Goal: Transaction & Acquisition: Subscribe to service/newsletter

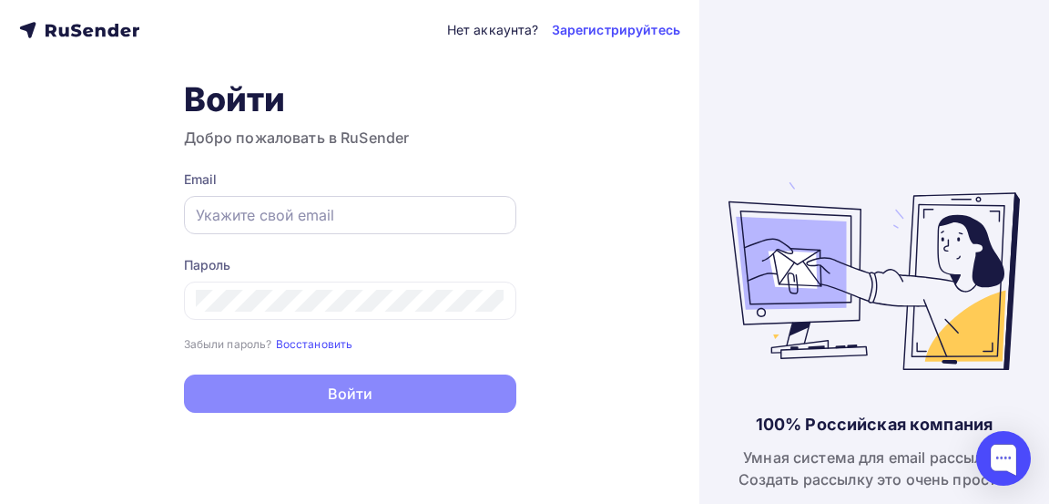
click at [372, 211] on input "text" at bounding box center [350, 215] width 309 height 22
type input "[EMAIL_ADDRESS][DOMAIN_NAME]"
click at [184, 374] on button "Войти" at bounding box center [350, 393] width 332 height 38
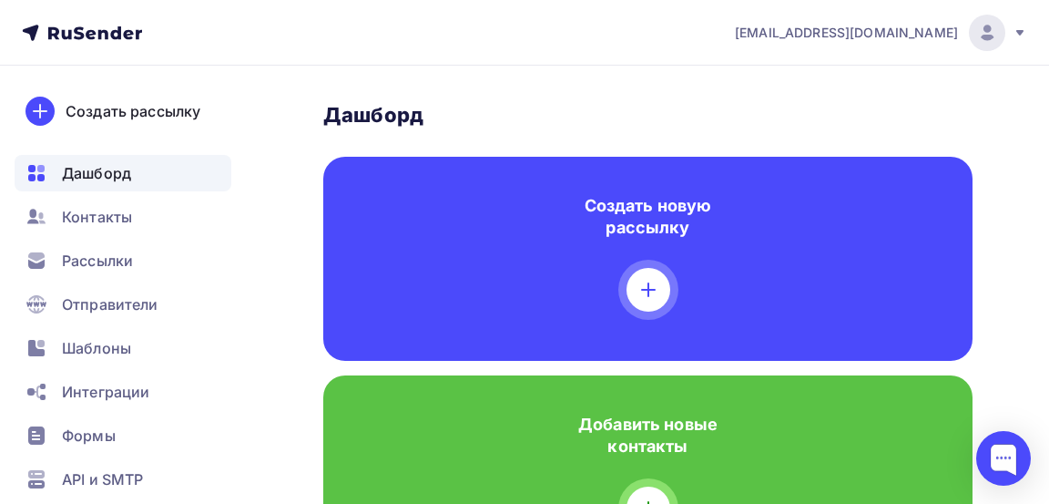
click at [393, 395] on div "Добавить новые контакты" at bounding box center [647, 477] width 649 height 204
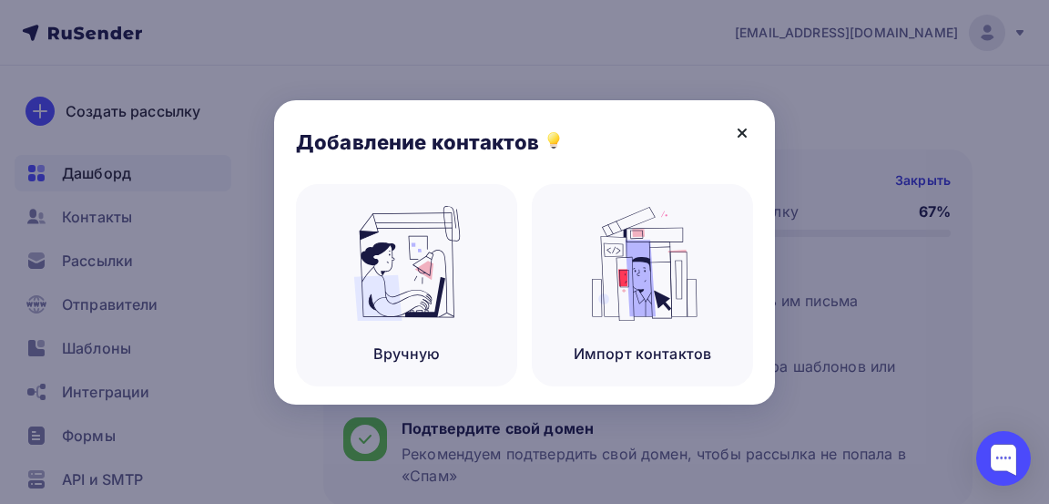
click at [741, 132] on icon at bounding box center [742, 132] width 7 height 7
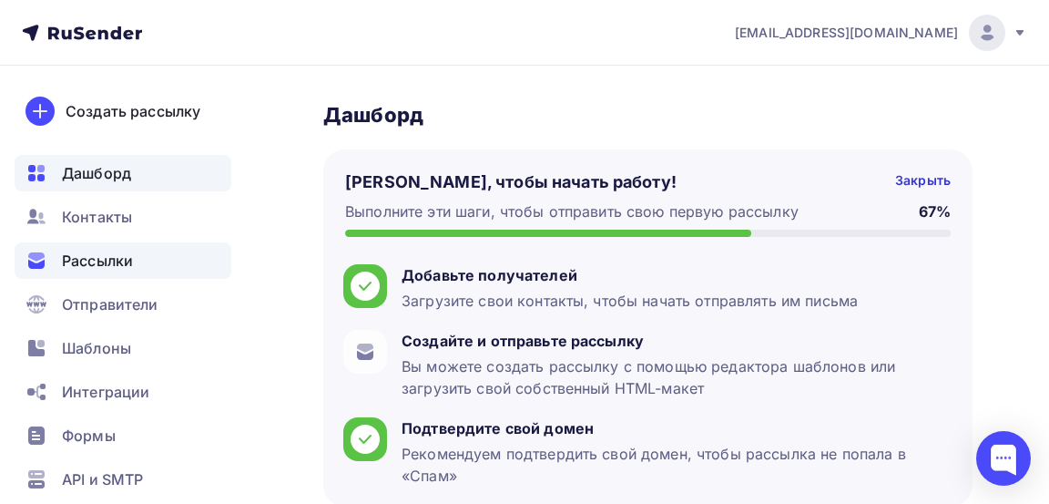
click at [124, 275] on div "Рассылки" at bounding box center [123, 260] width 217 height 36
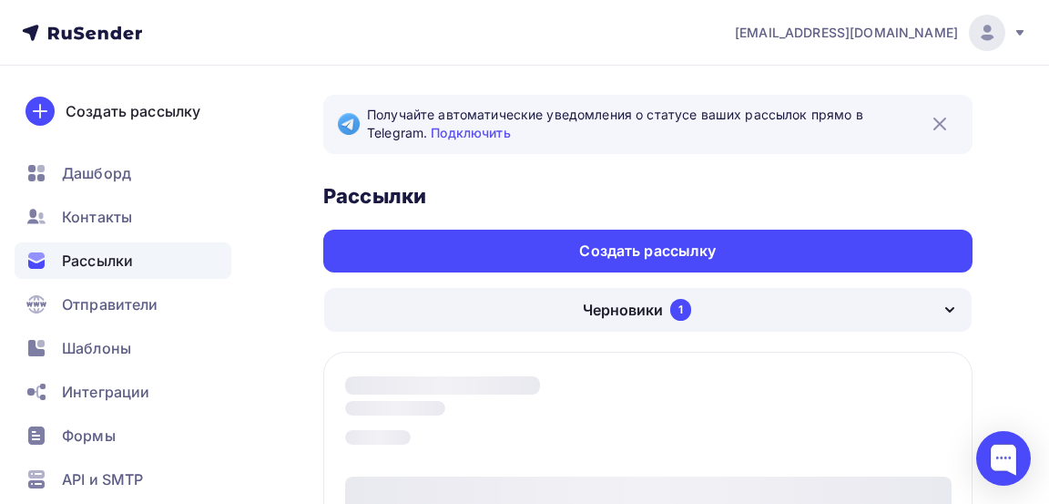
click at [893, 297] on div "Черновики 1" at bounding box center [647, 310] width 647 height 44
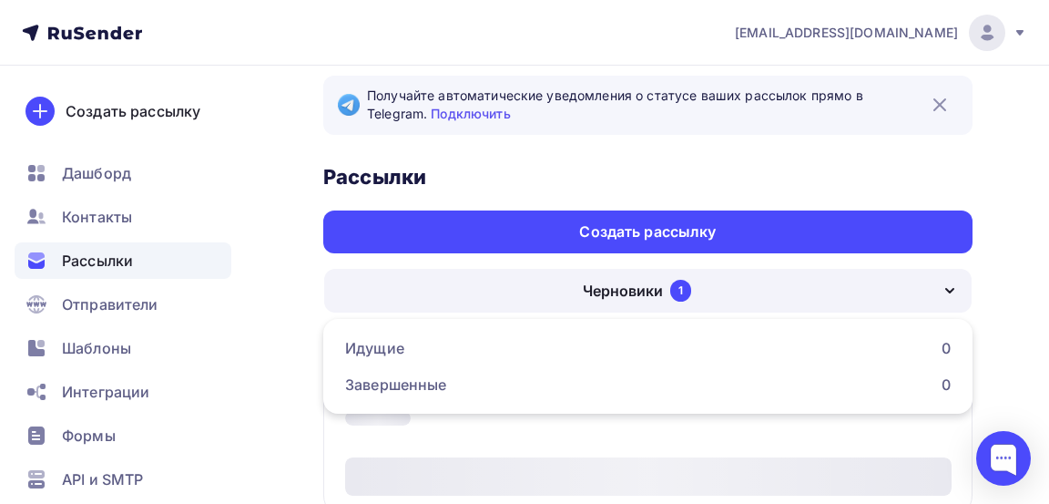
scroll to position [19, 0]
click at [637, 288] on div "Черновики" at bounding box center [623, 291] width 80 height 22
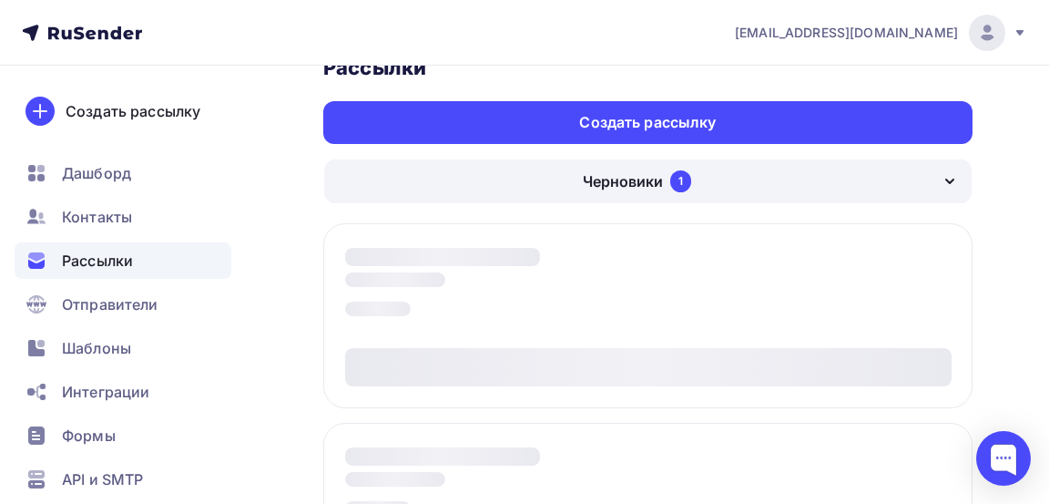
scroll to position [131, 0]
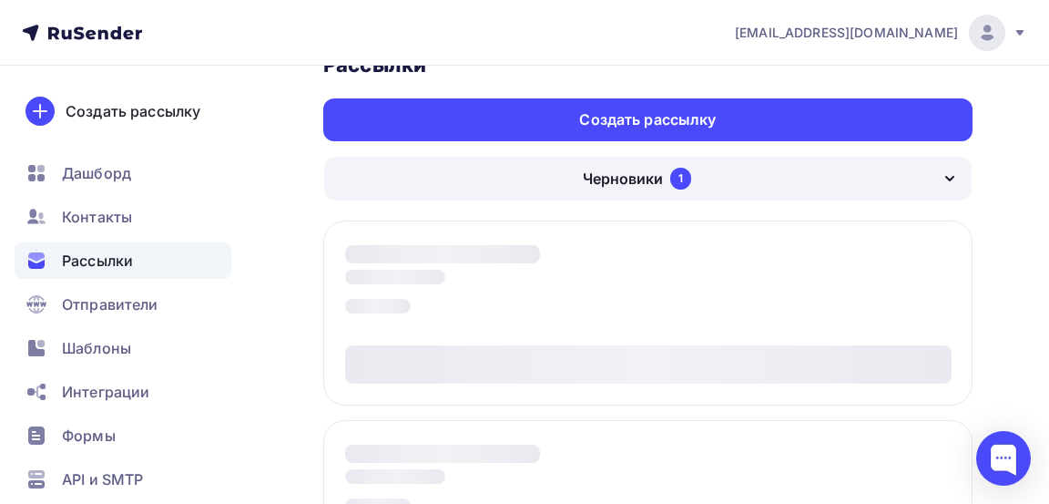
click at [625, 183] on div "Черновики" at bounding box center [623, 179] width 80 height 22
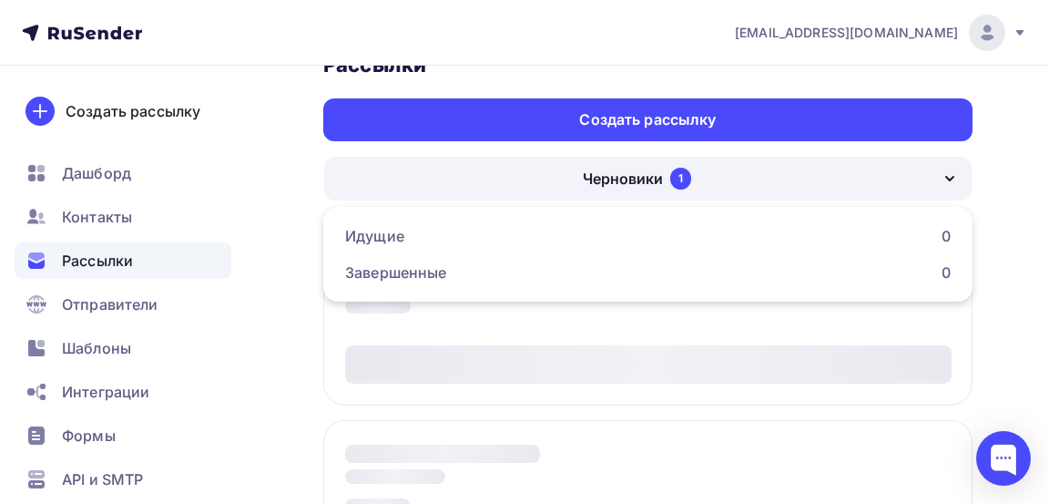
click at [612, 191] on div "Черновики 1" at bounding box center [647, 179] width 647 height 44
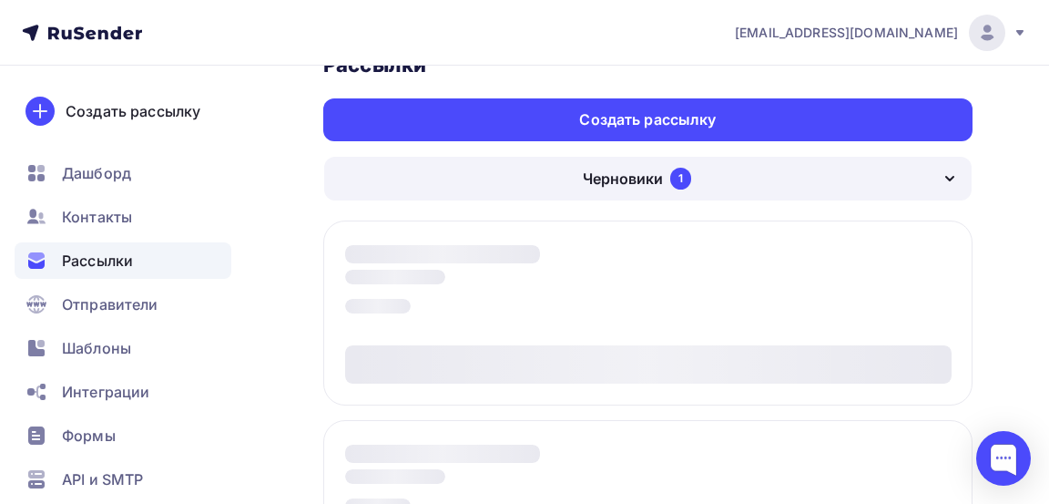
click at [599, 199] on div "Черновики 1" at bounding box center [647, 179] width 647 height 44
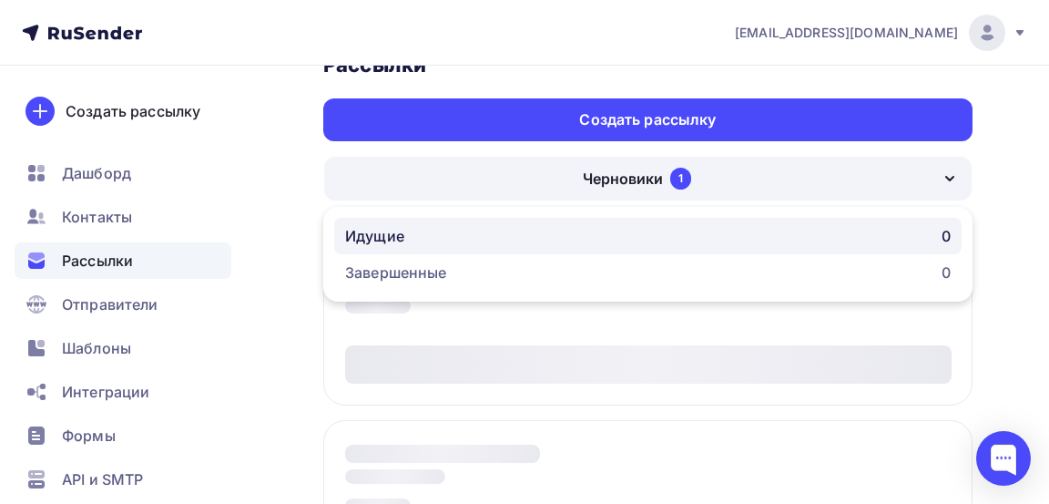
click at [382, 234] on div "Идущие" at bounding box center [374, 236] width 59 height 22
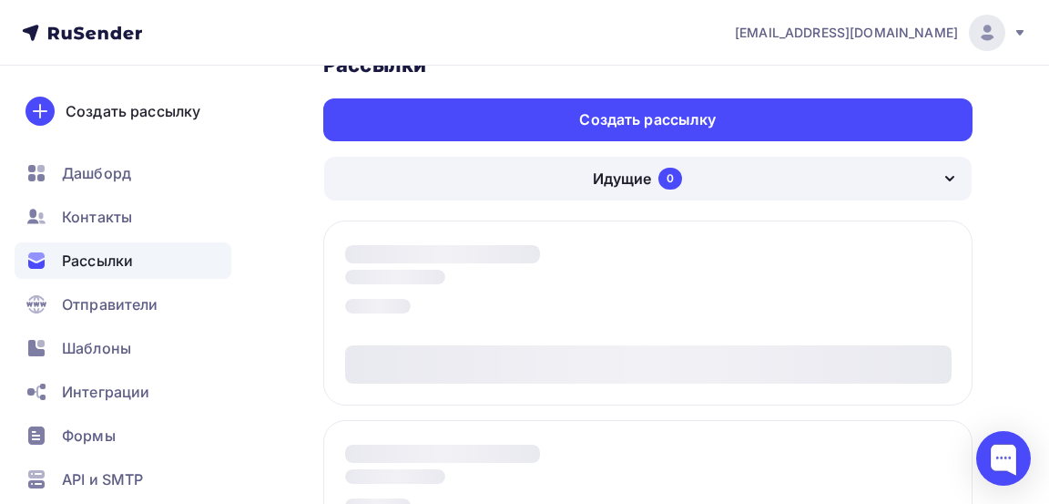
click at [586, 184] on div "Идущие 0" at bounding box center [647, 179] width 647 height 44
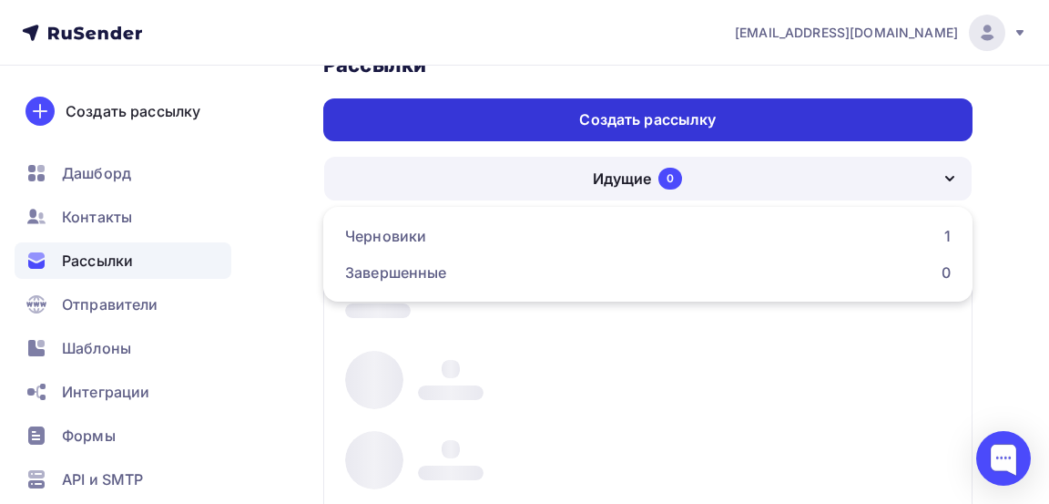
click at [440, 141] on div "Создать рассылку" at bounding box center [647, 119] width 649 height 43
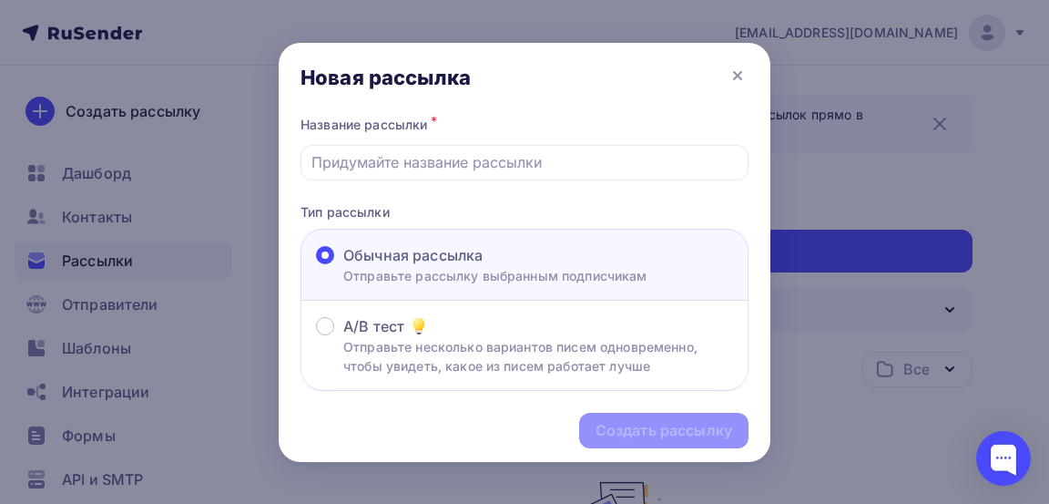
click at [997, 230] on div at bounding box center [524, 252] width 1049 height 504
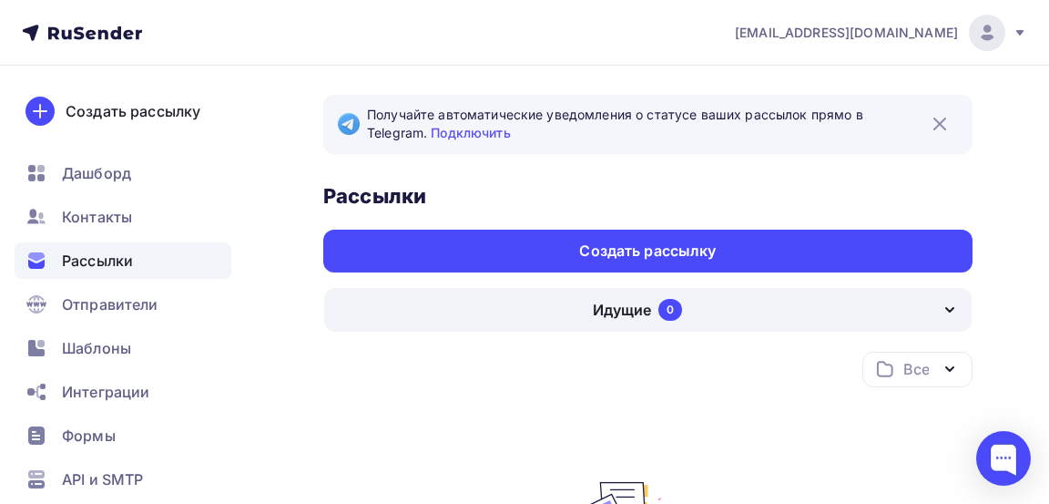
click at [575, 309] on div "Идущие 0" at bounding box center [647, 310] width 647 height 44
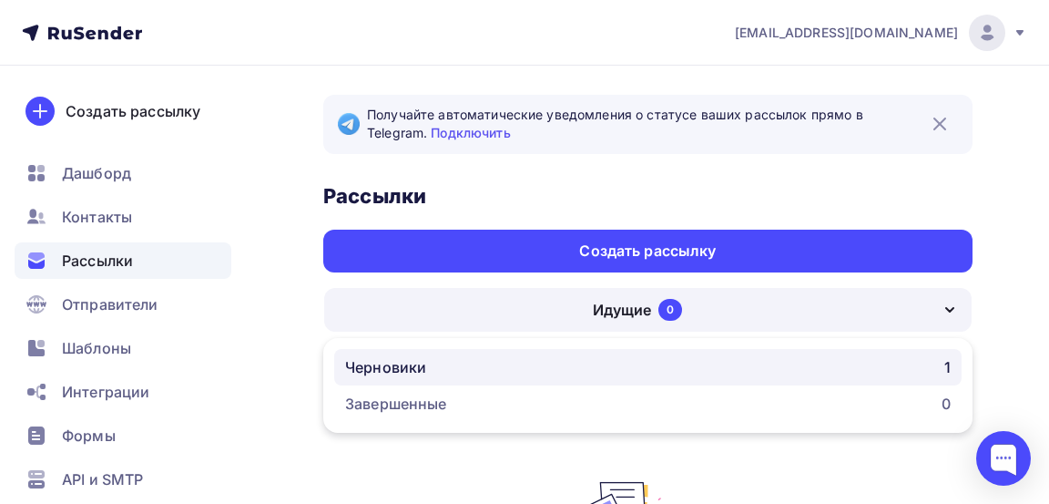
click at [404, 378] on link "Черновики 1" at bounding box center [647, 367] width 627 height 36
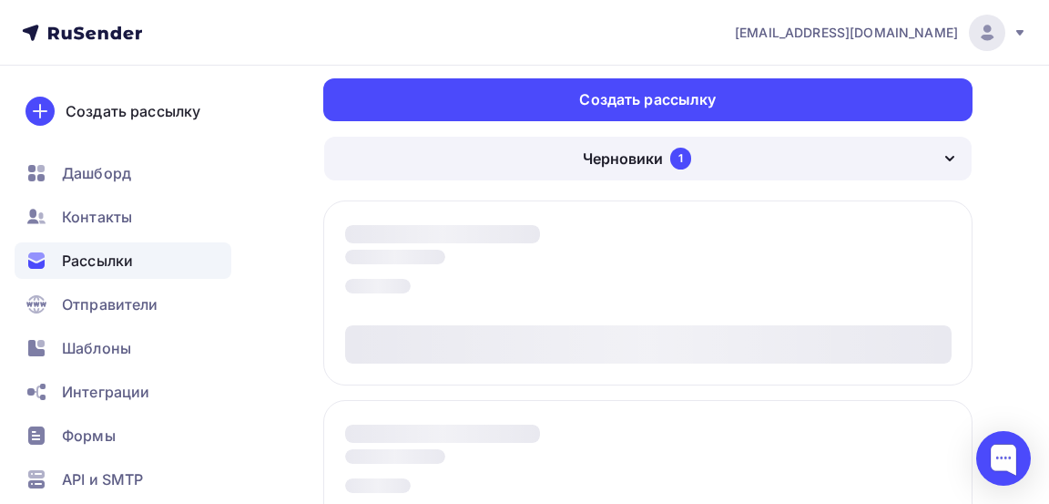
scroll to position [169, 0]
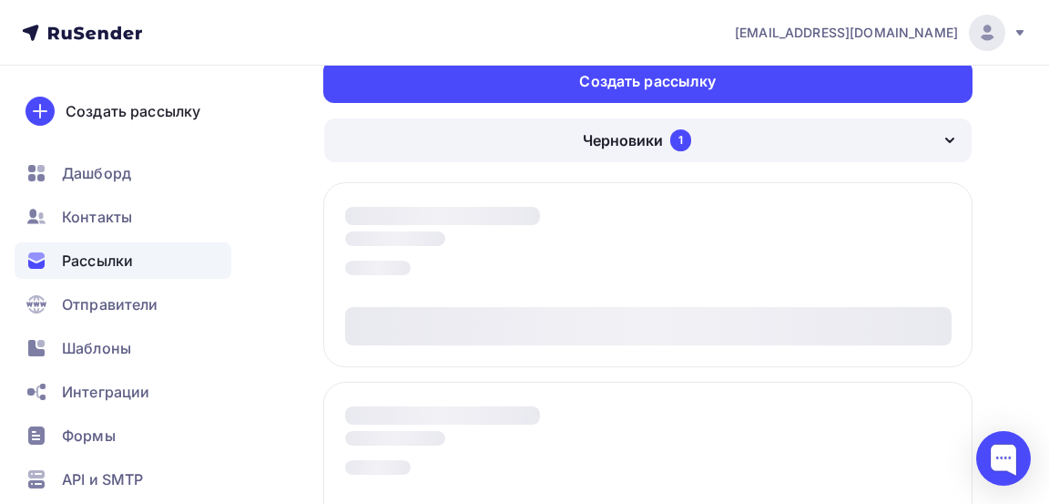
click at [667, 221] on div at bounding box center [647, 274] width 649 height 185
click at [994, 485] on div at bounding box center [1003, 458] width 55 height 55
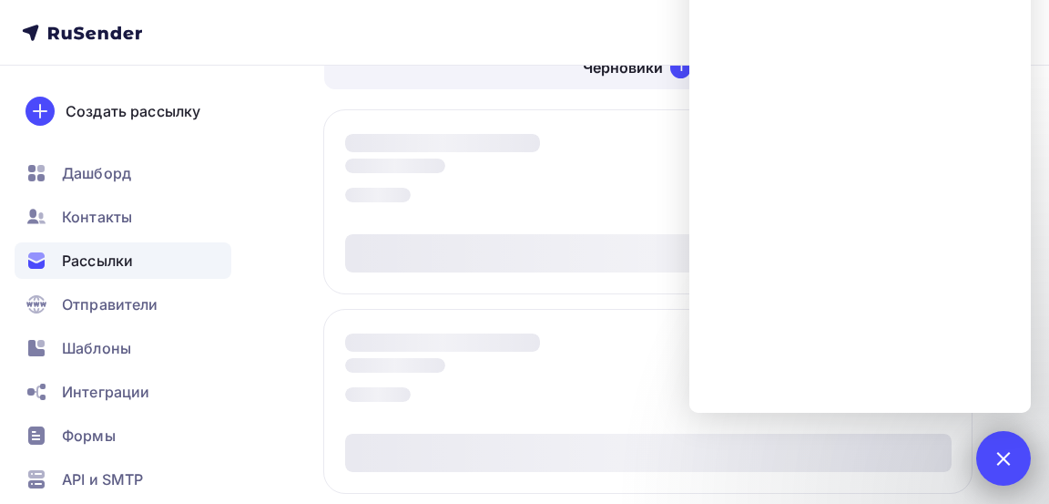
scroll to position [257, 0]
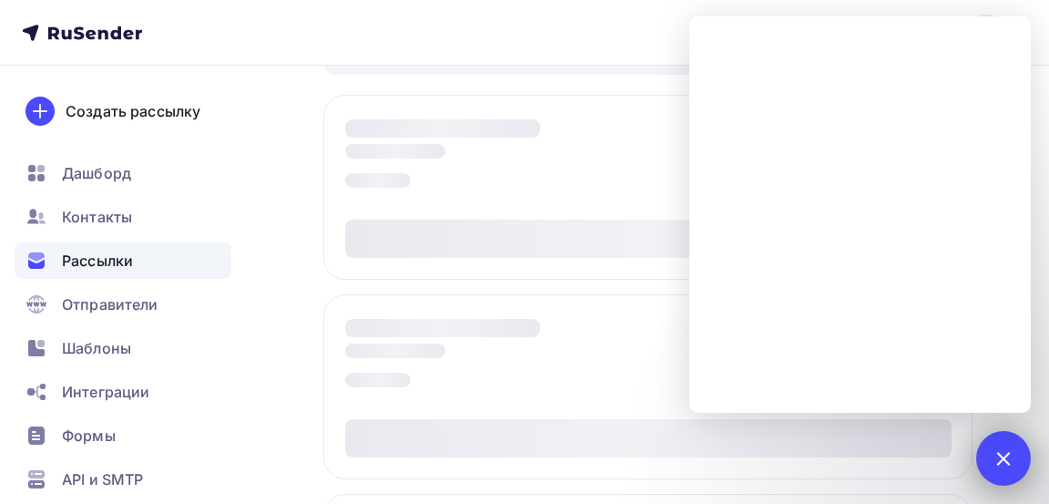
click at [997, 454] on div at bounding box center [1003, 457] width 25 height 25
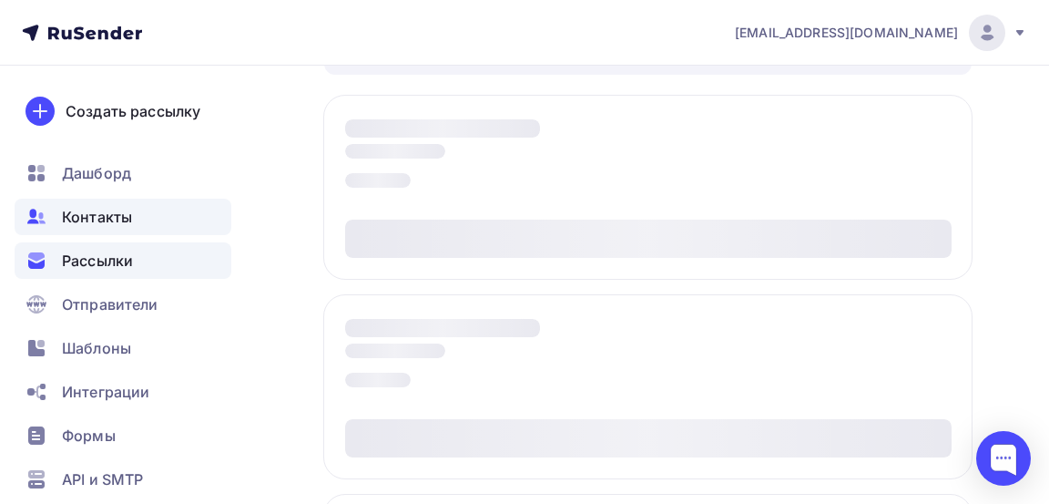
click at [113, 222] on span "Контакты" at bounding box center [97, 217] width 70 height 22
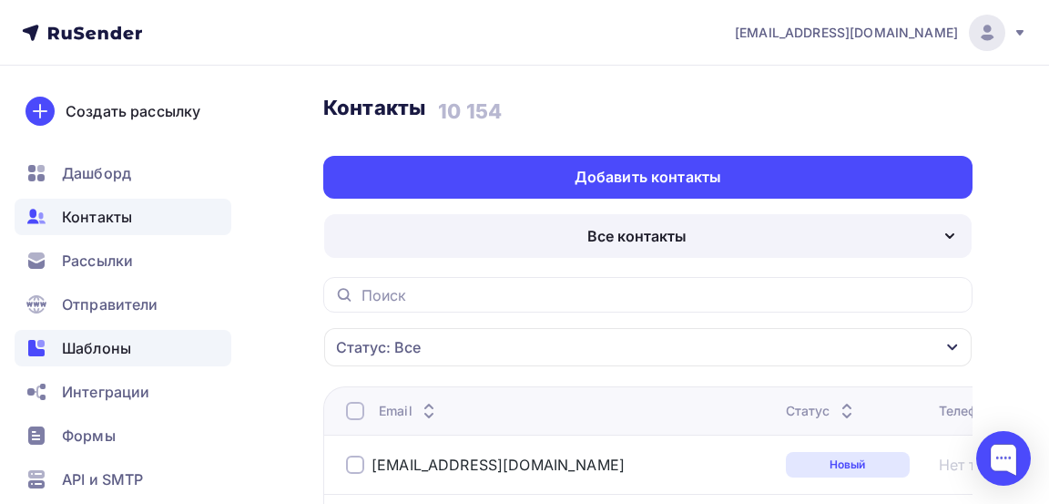
click at [129, 342] on span "Шаблоны" at bounding box center [96, 348] width 69 height 22
